Goal: Check status: Check status

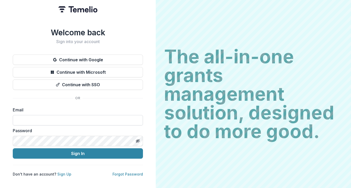
click at [56, 115] on input at bounding box center [78, 120] width 130 height 10
type input "**********"
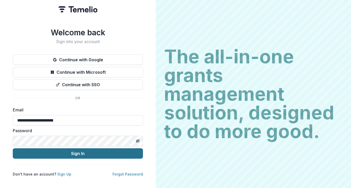
click at [58, 151] on button "Sign In" at bounding box center [78, 154] width 130 height 10
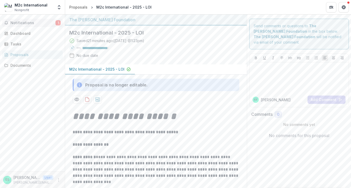
click at [19, 24] on span "Notifications" at bounding box center [32, 23] width 45 height 4
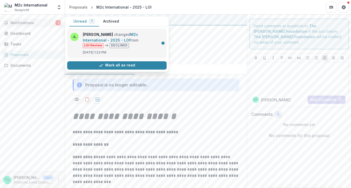
click at [122, 36] on link "M2c International - 2025 - LOI" at bounding box center [110, 37] width 55 height 10
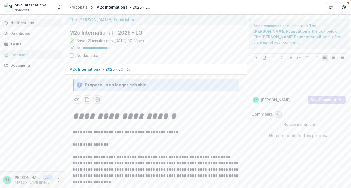
click at [37, 22] on span "Notifications" at bounding box center [35, 23] width 50 height 4
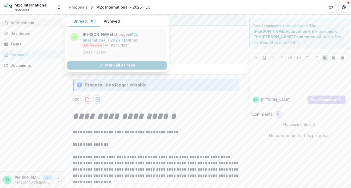
click at [116, 34] on link "M2c International - 2025 - LOI" at bounding box center [110, 37] width 55 height 10
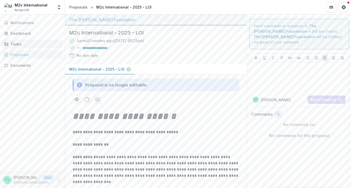
click at [15, 46] on div "Tasks" at bounding box center [34, 43] width 48 height 5
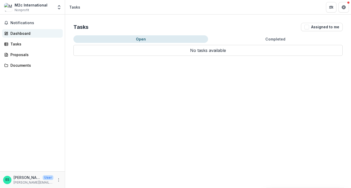
click at [23, 34] on div "Dashboard" at bounding box center [34, 33] width 48 height 5
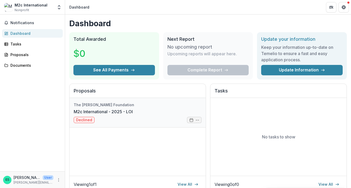
click at [122, 115] on link "M2c International - 2025 - LOI" at bounding box center [103, 112] width 59 height 6
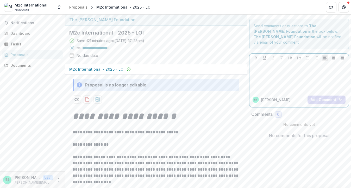
click at [278, 67] on div at bounding box center [298, 78] width 95 height 26
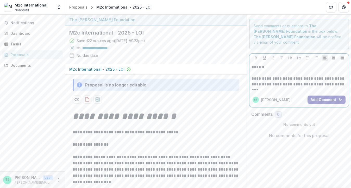
click at [339, 98] on icon "button" at bounding box center [340, 100] width 4 height 4
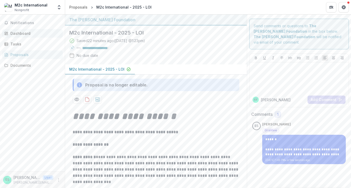
click at [19, 35] on div "Dashboard" at bounding box center [34, 33] width 48 height 5
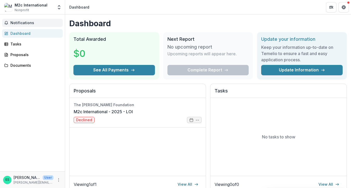
click at [22, 24] on span "Notifications" at bounding box center [35, 23] width 50 height 4
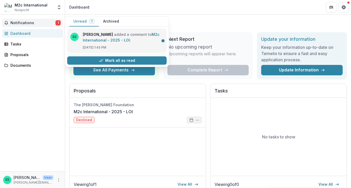
click at [138, 37] on link "M2c International - 2025 - LOI" at bounding box center [121, 37] width 77 height 10
